Goal: Task Accomplishment & Management: Manage account settings

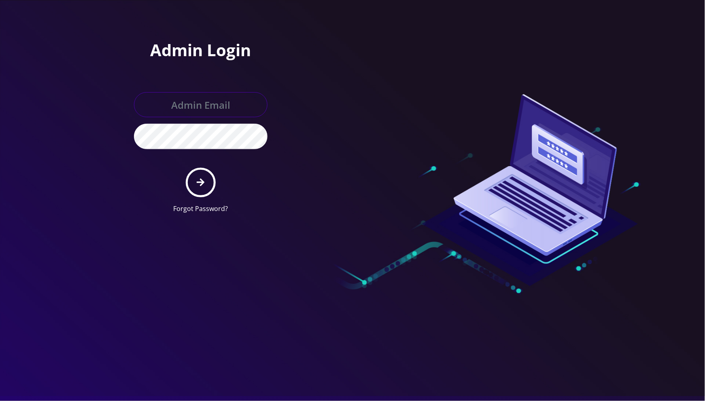
type input "[EMAIL_ADDRESS][DOMAIN_NAME]"
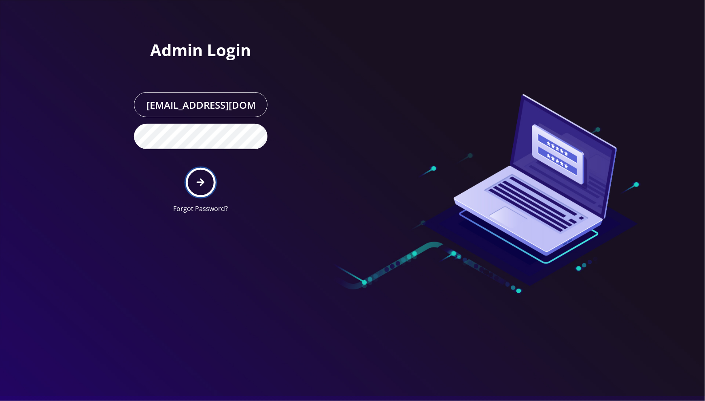
click at [206, 193] on button "submit" at bounding box center [201, 183] width 30 height 30
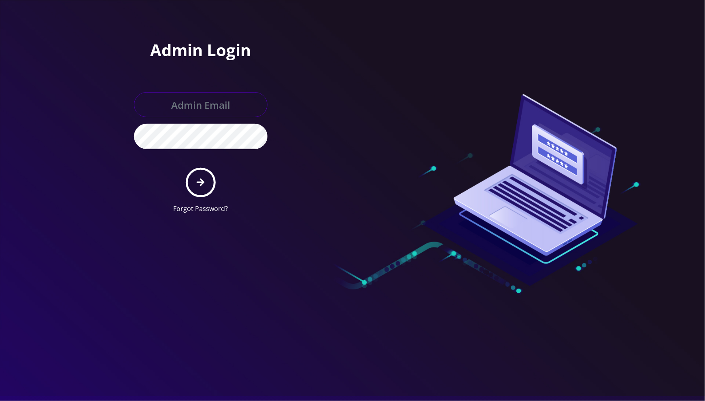
type input "[EMAIL_ADDRESS][DOMAIN_NAME]"
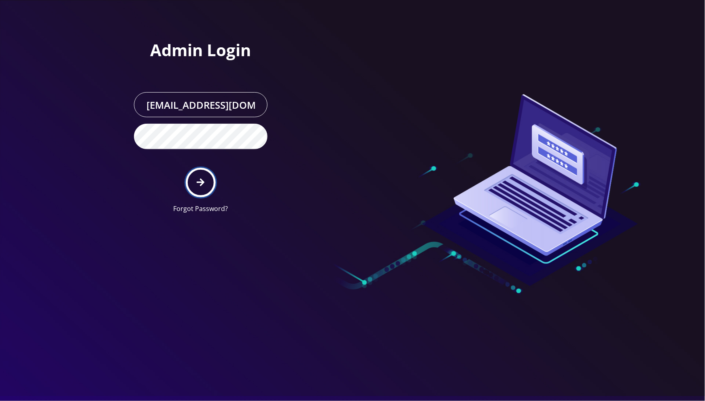
click at [204, 186] on icon "submit" at bounding box center [201, 182] width 8 height 9
